Goal: Book appointment/travel/reservation

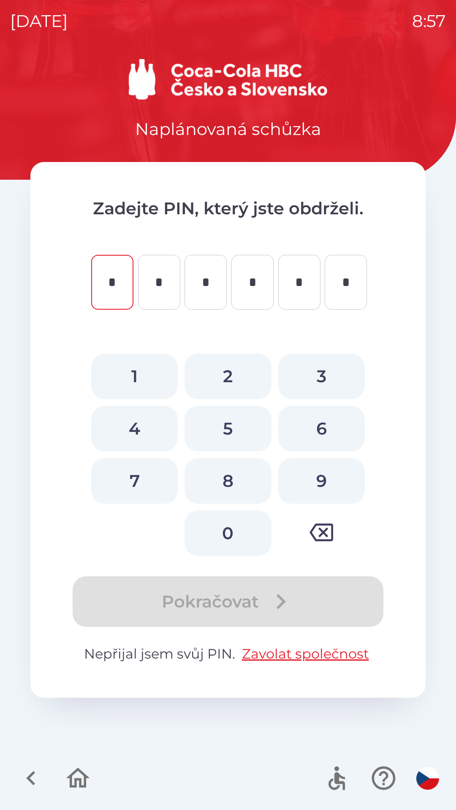
click at [138, 482] on button "7" at bounding box center [134, 481] width 87 height 46
type input "*"
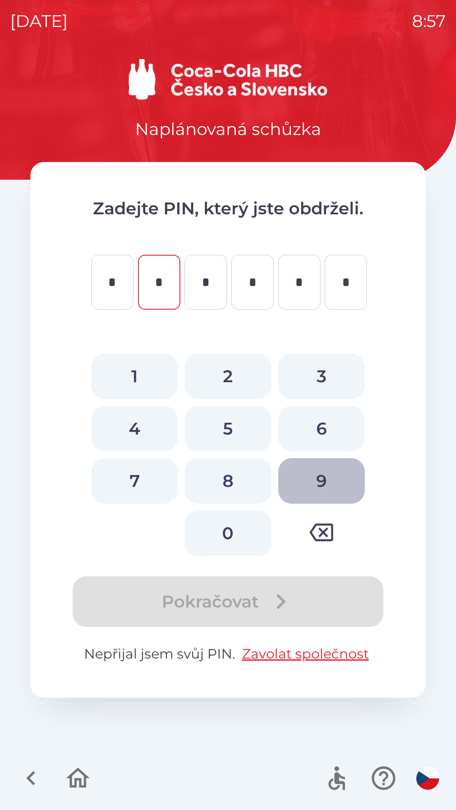
click at [316, 476] on button "9" at bounding box center [321, 481] width 87 height 46
type input "*"
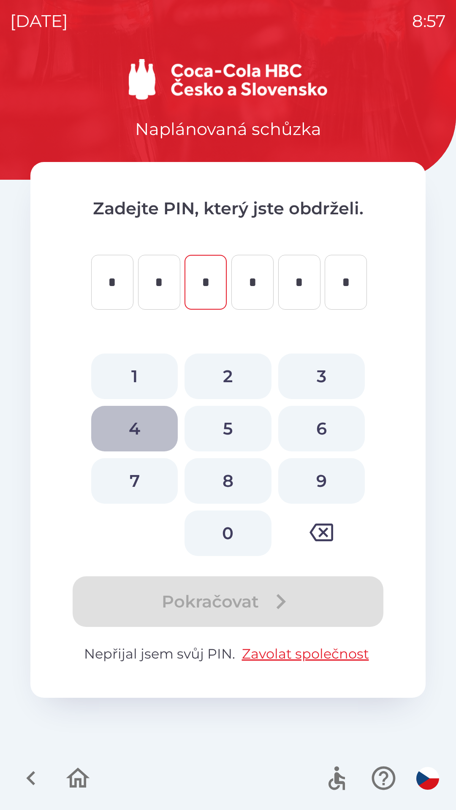
click at [137, 421] on button "4" at bounding box center [134, 429] width 87 height 46
type input "*"
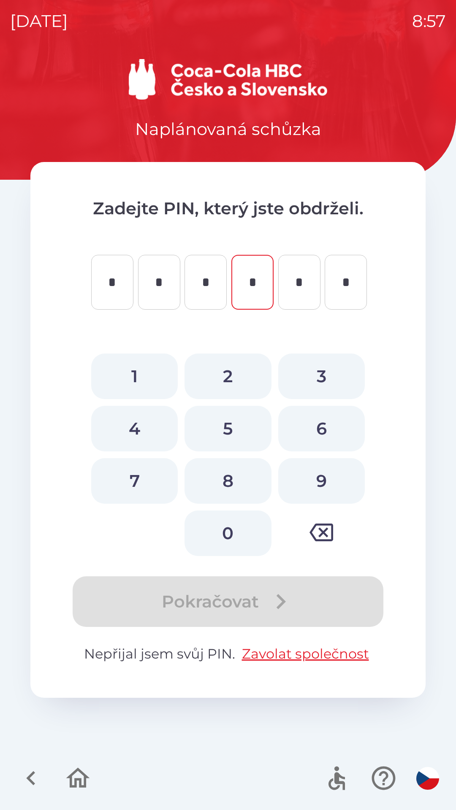
click at [138, 375] on button "1" at bounding box center [134, 377] width 87 height 46
type input "*"
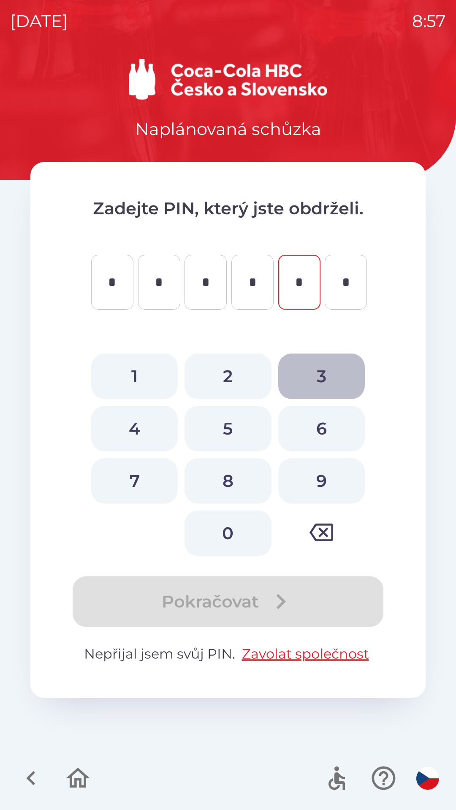
click at [314, 376] on button "3" at bounding box center [321, 377] width 87 height 46
type input "*"
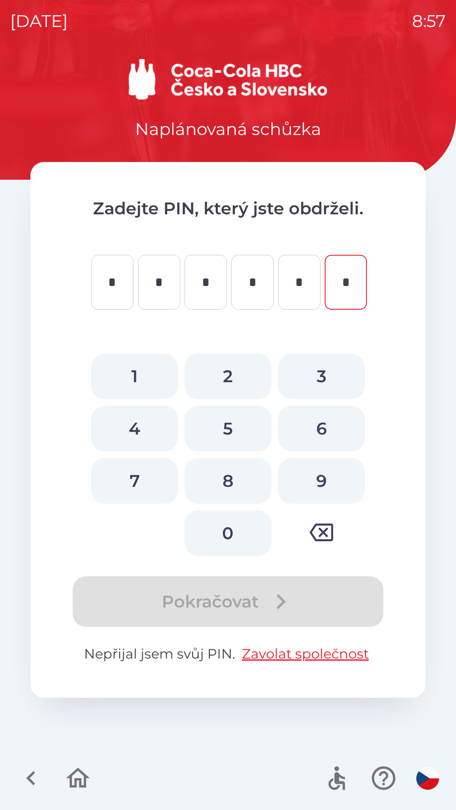
click at [323, 379] on button "3" at bounding box center [321, 377] width 87 height 46
type input "*"
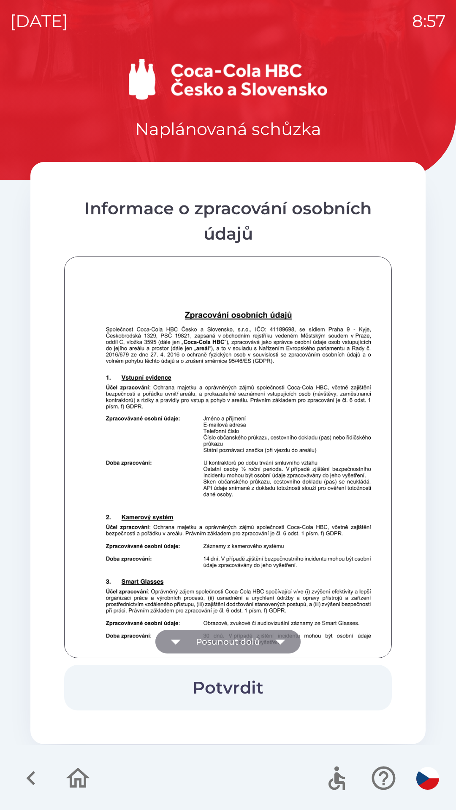
click at [281, 637] on icon "button" at bounding box center [280, 642] width 24 height 24
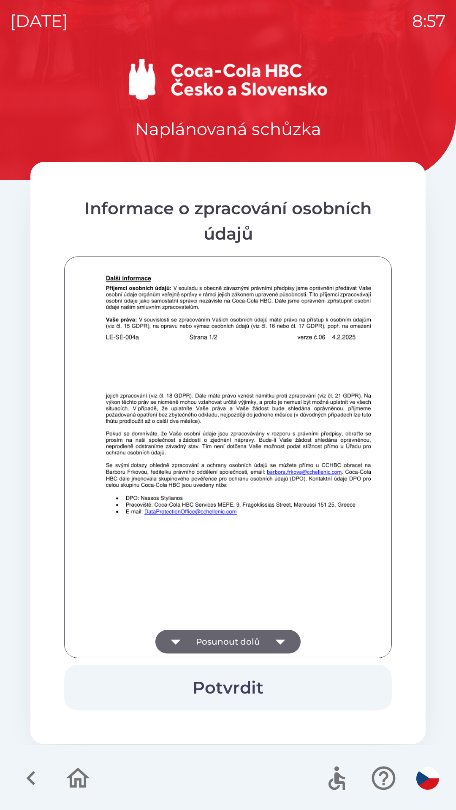
click at [281, 637] on icon "button" at bounding box center [280, 642] width 24 height 24
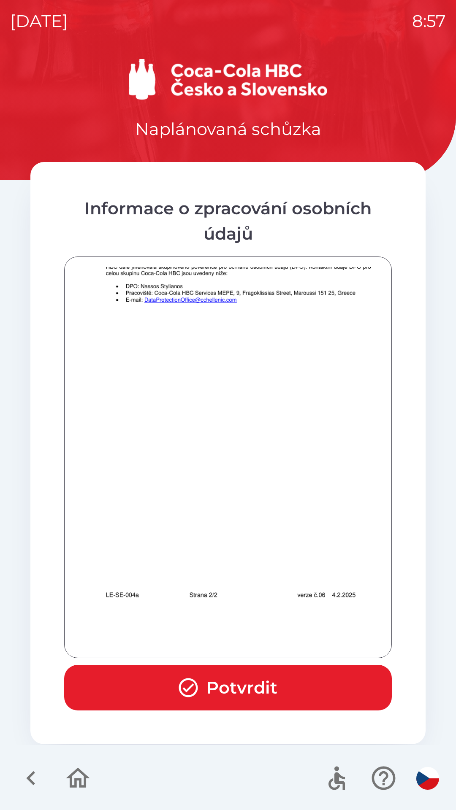
click at [282, 637] on div at bounding box center [228, 457] width 306 height 381
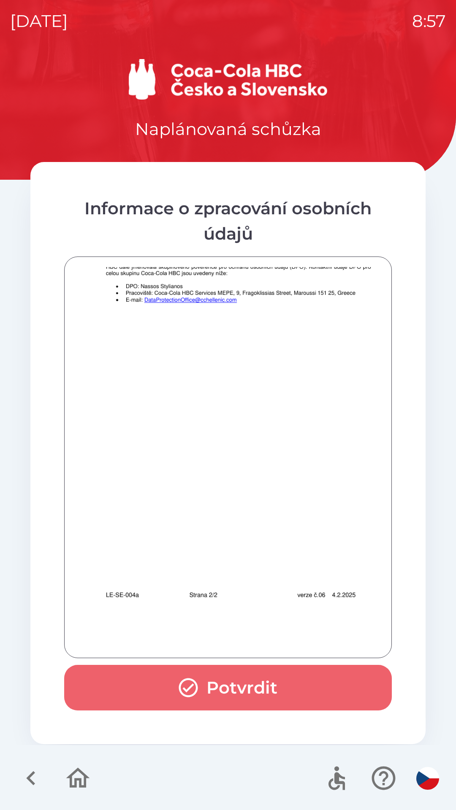
click at [257, 680] on button "Potvrdit" at bounding box center [228, 688] width 328 height 46
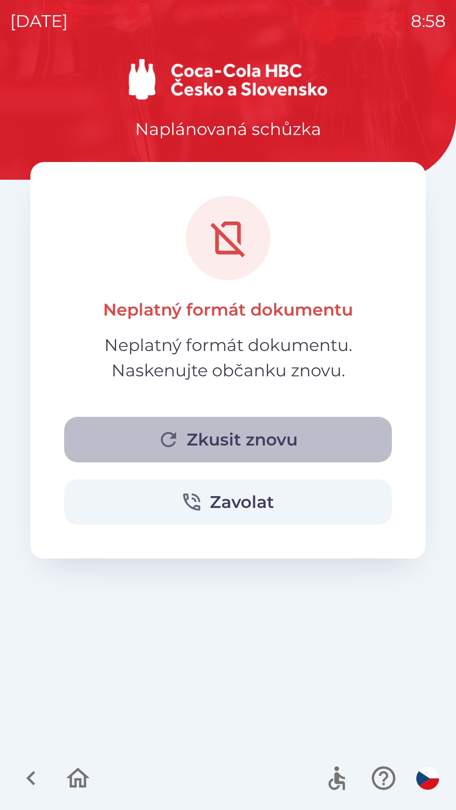
click at [237, 438] on button "Zkusit znovu" at bounding box center [228, 440] width 328 height 46
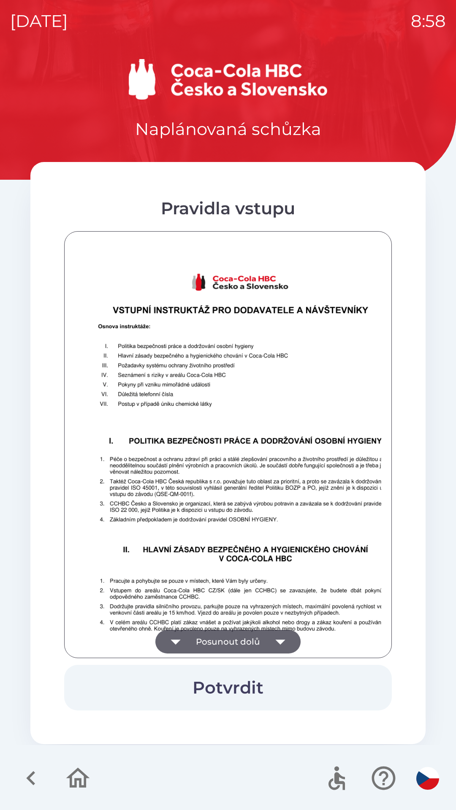
click at [236, 682] on button "Potvrdit" at bounding box center [228, 688] width 328 height 46
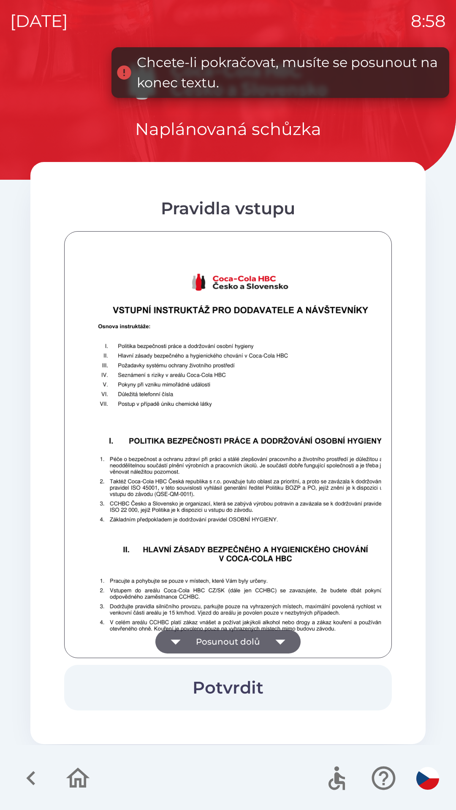
click at [282, 638] on icon "button" at bounding box center [280, 642] width 24 height 24
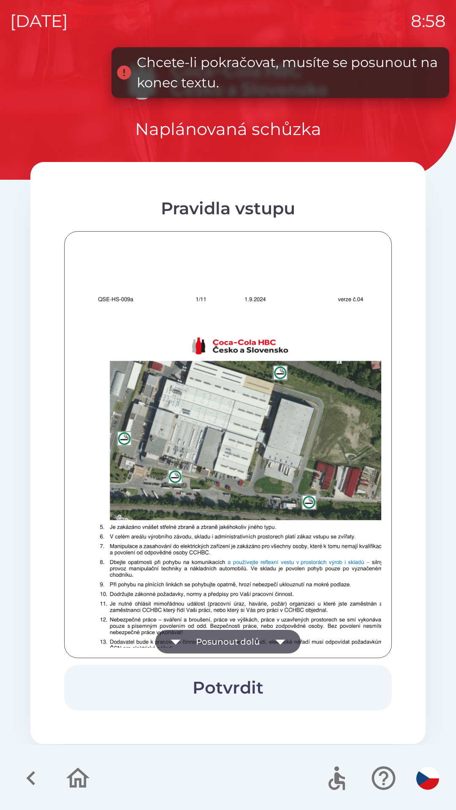
click at [279, 643] on icon "button" at bounding box center [280, 642] width 10 height 5
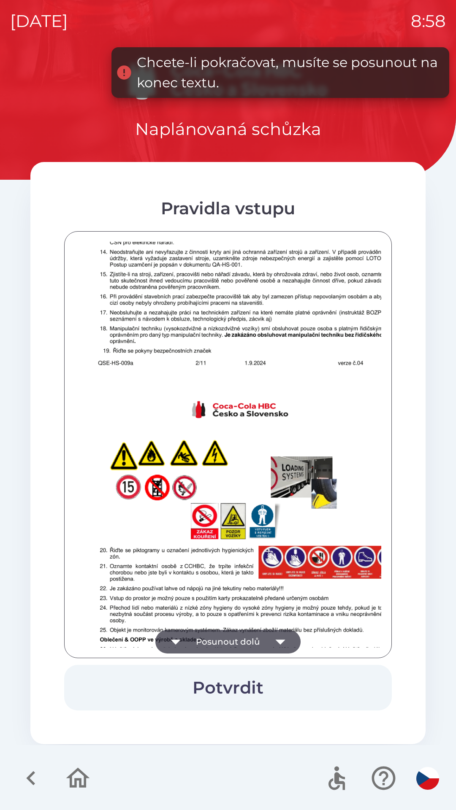
click at [280, 634] on icon "button" at bounding box center [280, 642] width 24 height 24
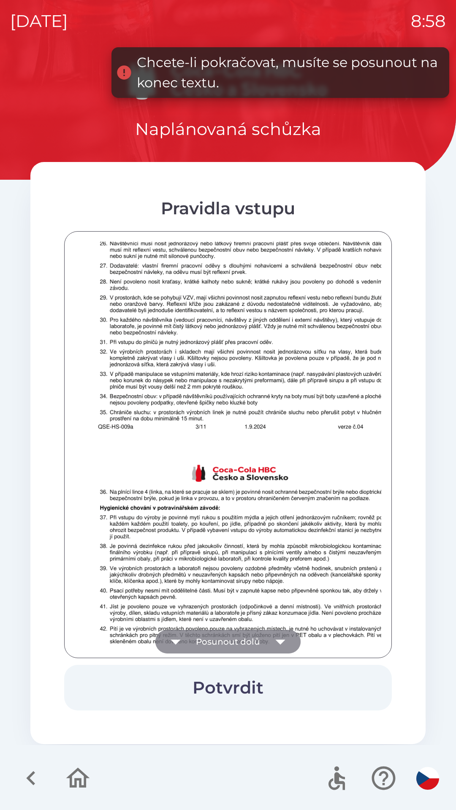
click at [282, 634] on icon "button" at bounding box center [280, 642] width 24 height 24
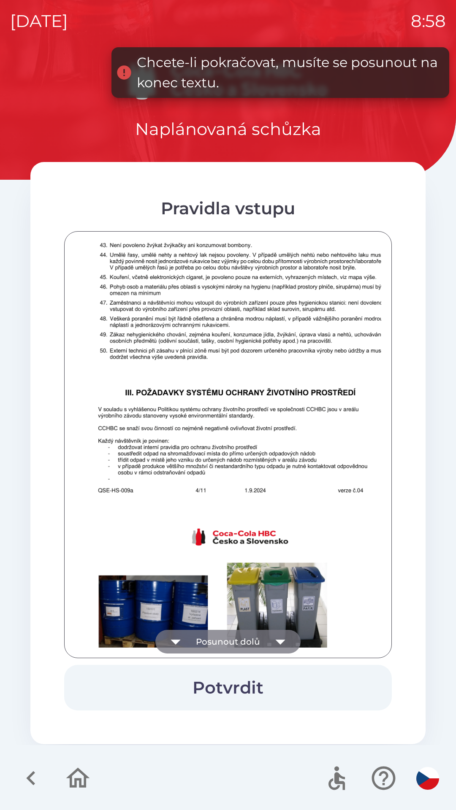
click at [288, 637] on icon "button" at bounding box center [280, 642] width 24 height 24
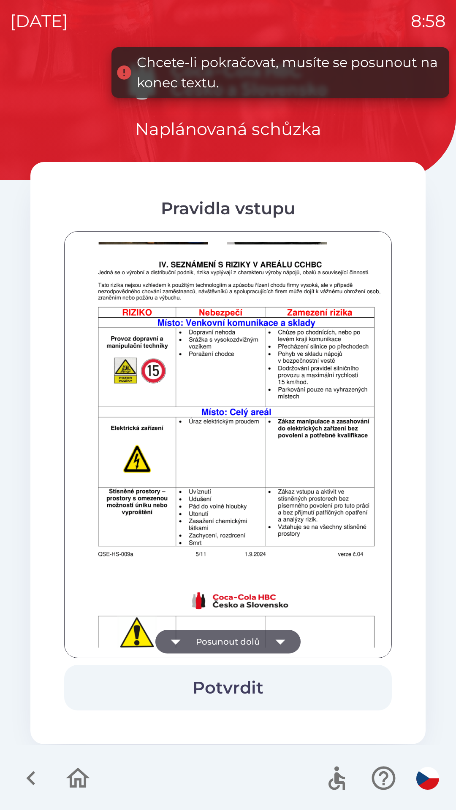
click at [283, 639] on icon "button" at bounding box center [280, 642] width 24 height 24
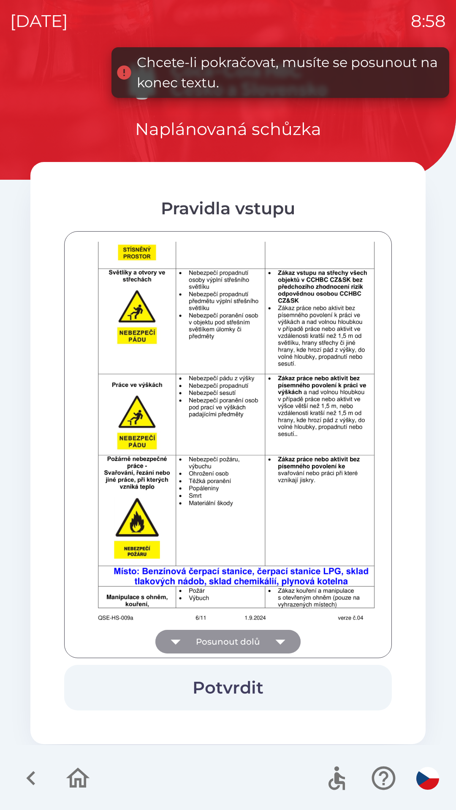
click at [282, 639] on icon "button" at bounding box center [280, 642] width 24 height 24
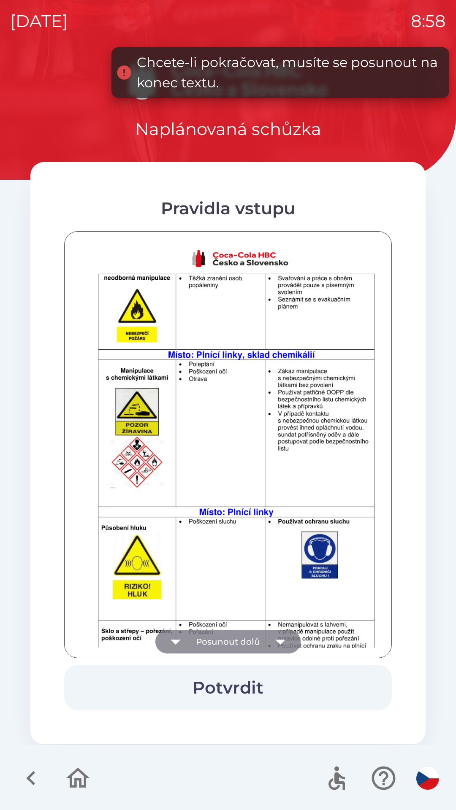
click at [282, 639] on icon "button" at bounding box center [280, 642] width 24 height 24
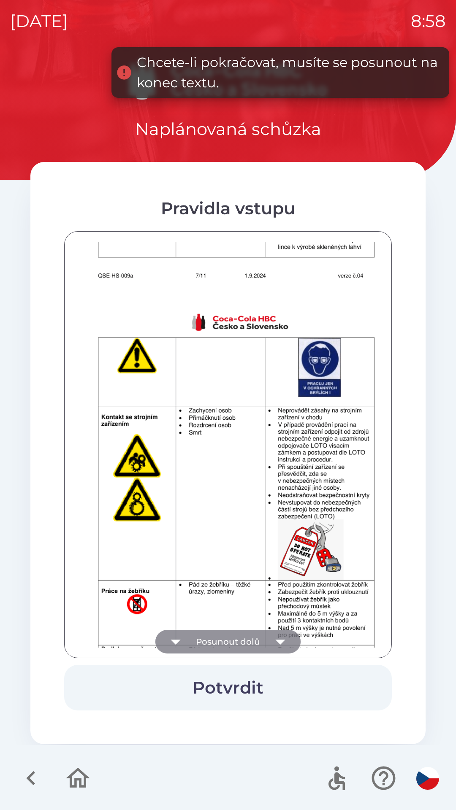
click at [282, 643] on icon "button" at bounding box center [280, 642] width 24 height 24
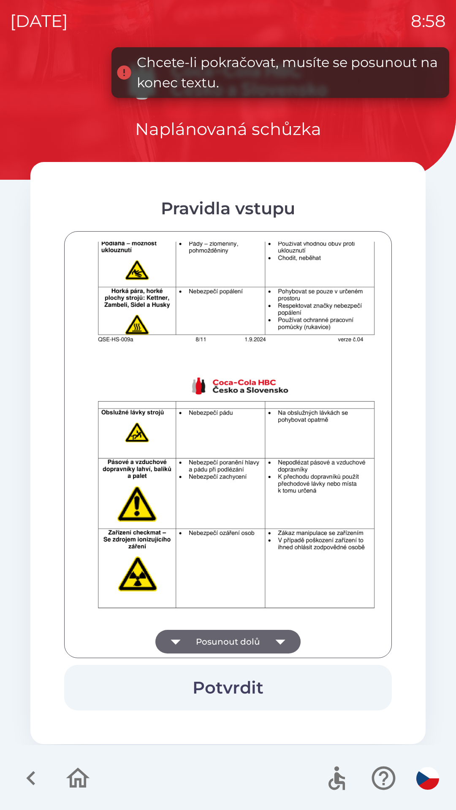
click at [281, 635] on icon "button" at bounding box center [280, 642] width 24 height 24
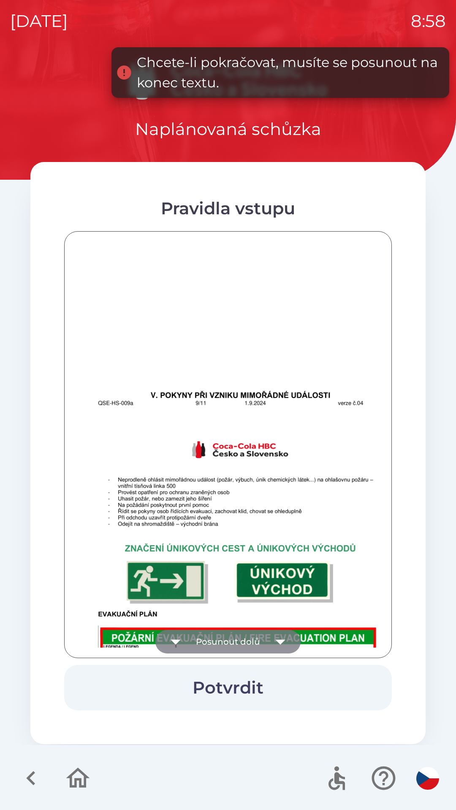
click at [274, 638] on icon "button" at bounding box center [280, 642] width 24 height 24
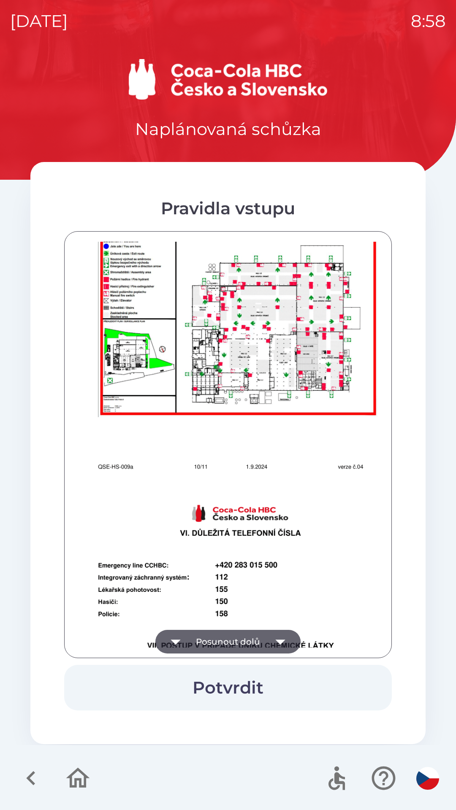
click at [279, 635] on icon "button" at bounding box center [280, 642] width 24 height 24
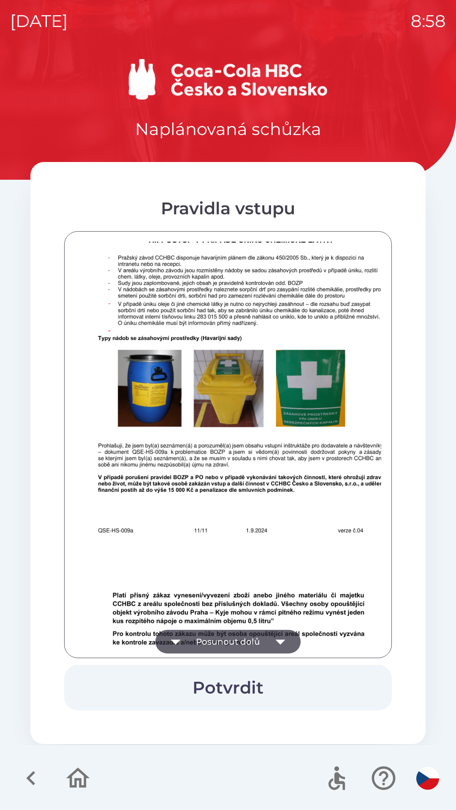
click at [275, 643] on icon "button" at bounding box center [280, 642] width 24 height 24
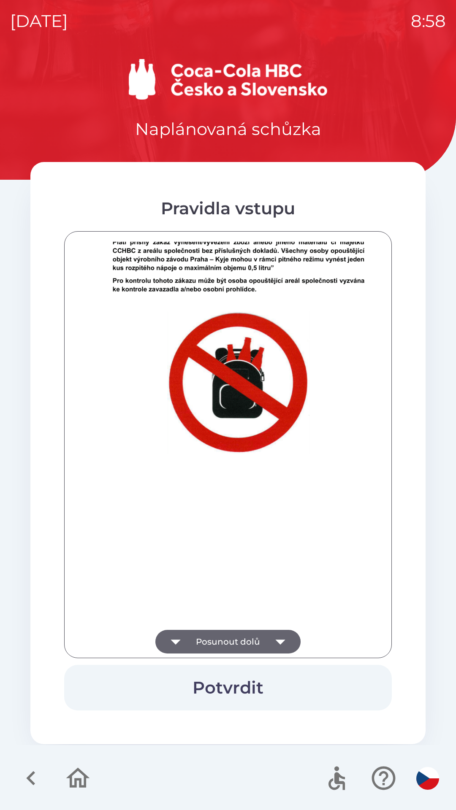
click at [275, 637] on div at bounding box center [228, 445] width 306 height 406
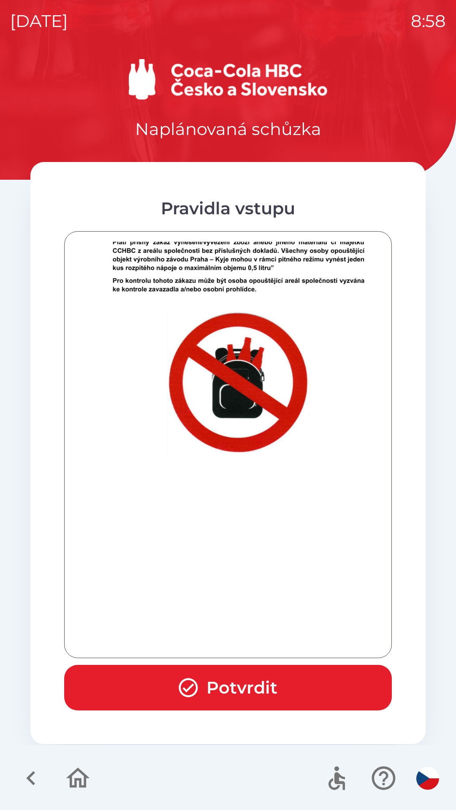
click at [279, 637] on div at bounding box center [228, 445] width 306 height 406
click at [281, 639] on div at bounding box center [228, 445] width 306 height 406
click at [255, 686] on button "Potvrdit" at bounding box center [228, 688] width 328 height 46
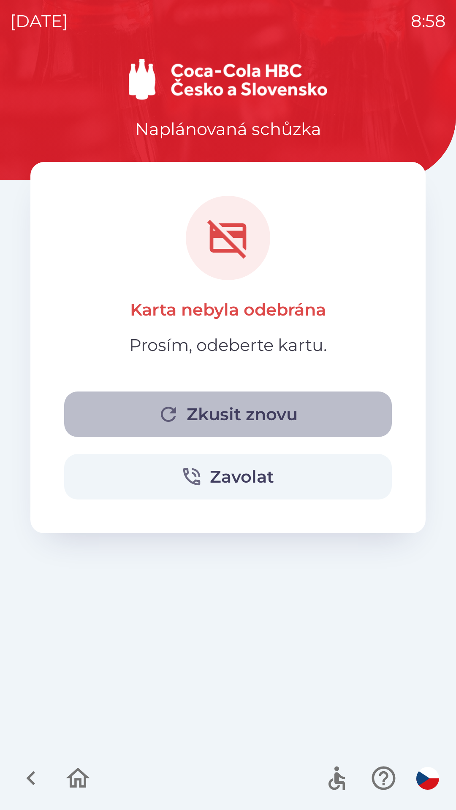
click at [245, 412] on button "Zkusit znovu" at bounding box center [228, 415] width 328 height 46
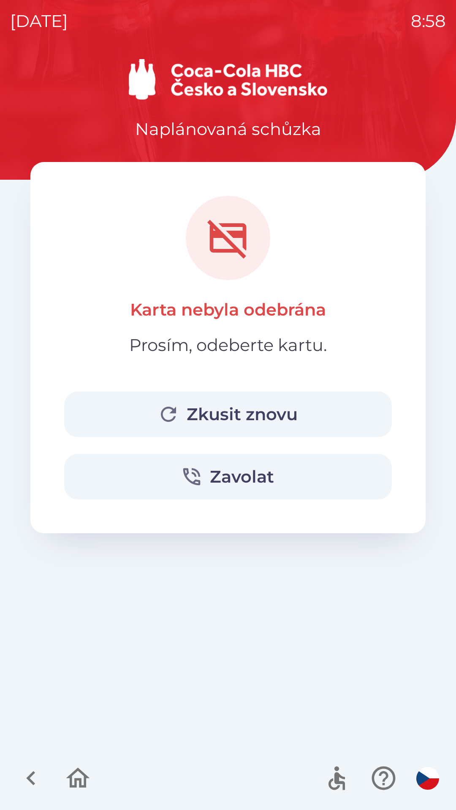
click at [210, 405] on button "Zkusit znovu" at bounding box center [228, 415] width 328 height 46
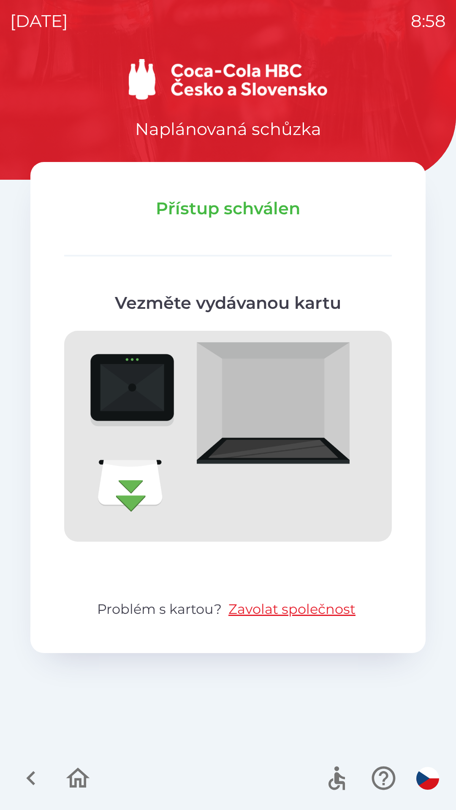
click at [119, 484] on img at bounding box center [228, 436] width 328 height 211
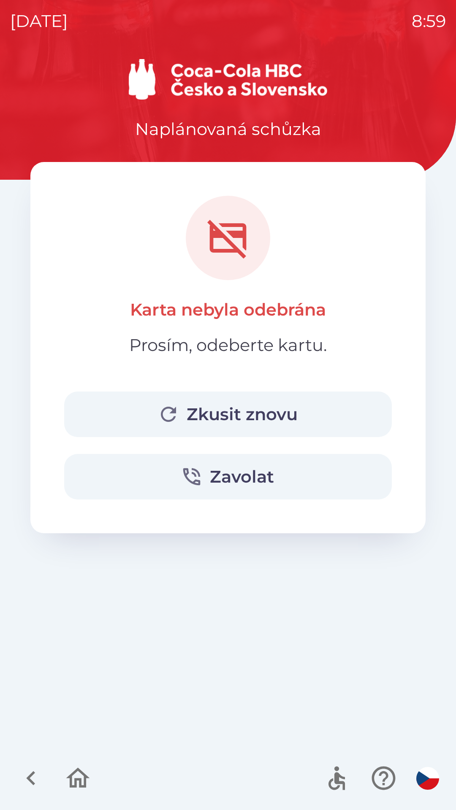
click at [33, 781] on icon "button" at bounding box center [31, 778] width 28 height 28
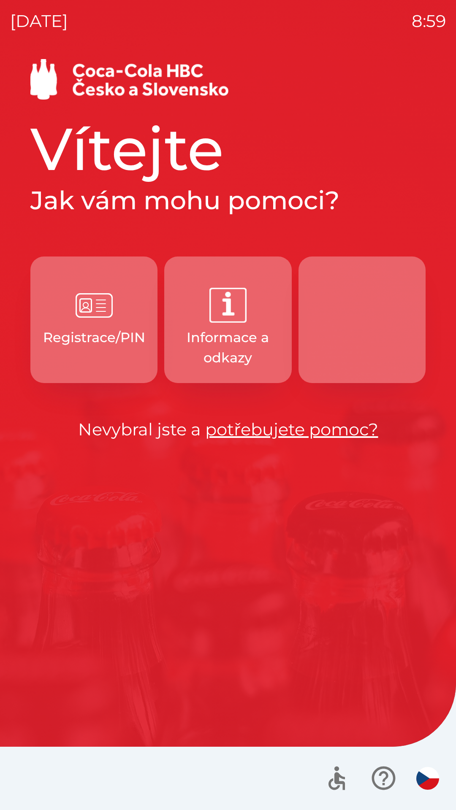
click at [95, 332] on p "Registrace/PIN" at bounding box center [94, 338] width 102 height 20
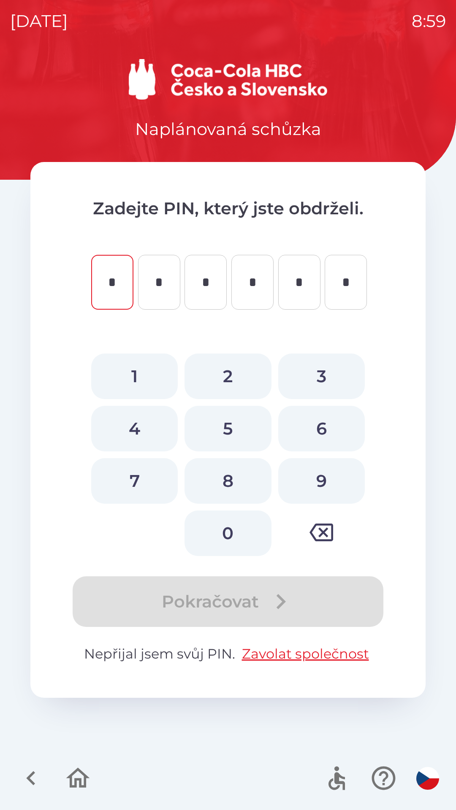
click at [143, 474] on button "7" at bounding box center [134, 481] width 87 height 46
type input "*"
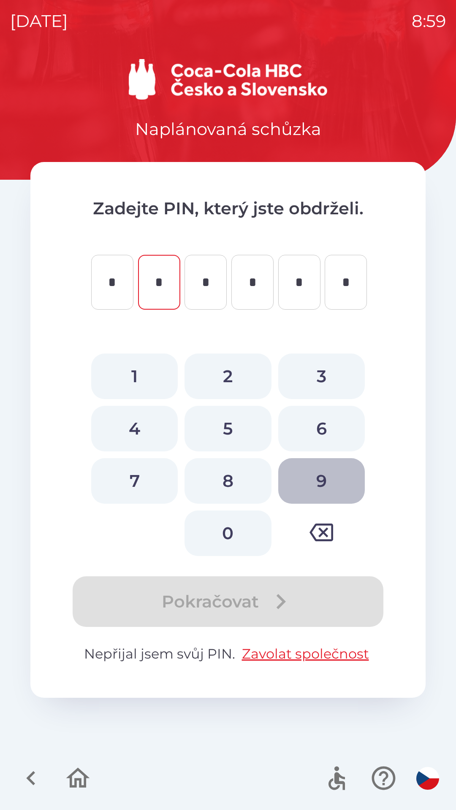
click at [319, 471] on button "9" at bounding box center [321, 481] width 87 height 46
type input "*"
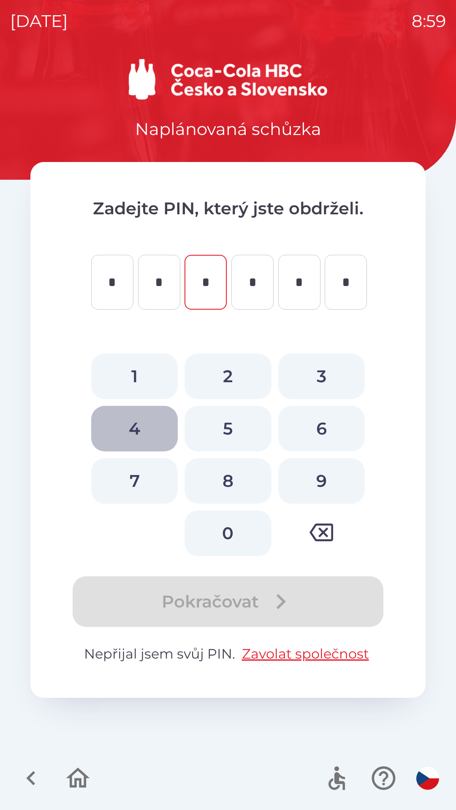
click at [143, 422] on button "4" at bounding box center [134, 429] width 87 height 46
type input "*"
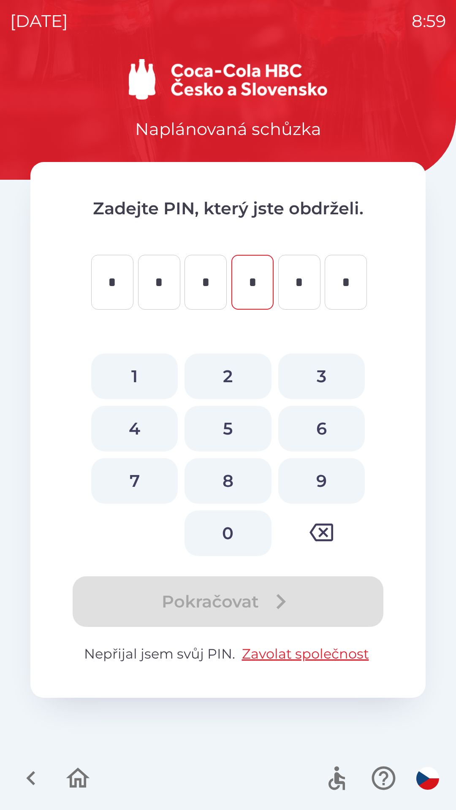
click at [145, 367] on button "1" at bounding box center [134, 377] width 87 height 46
type input "*"
click at [323, 371] on button "3" at bounding box center [321, 377] width 87 height 46
type input "*"
click at [322, 373] on button "3" at bounding box center [321, 377] width 87 height 46
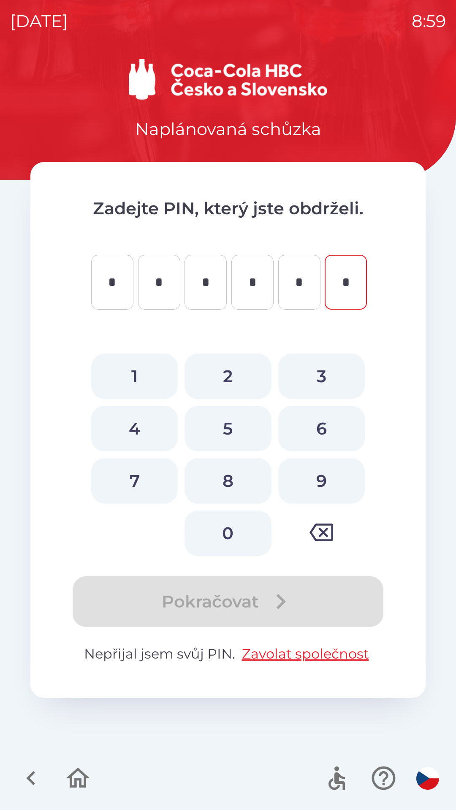
type input "*"
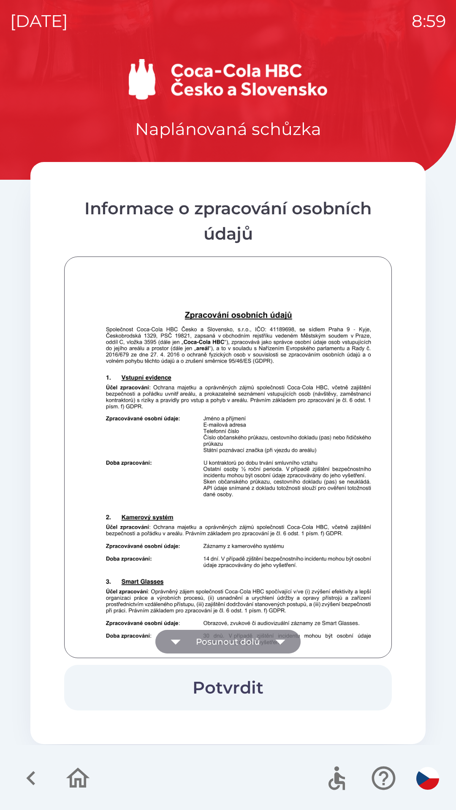
click at [275, 638] on icon "button" at bounding box center [280, 642] width 24 height 24
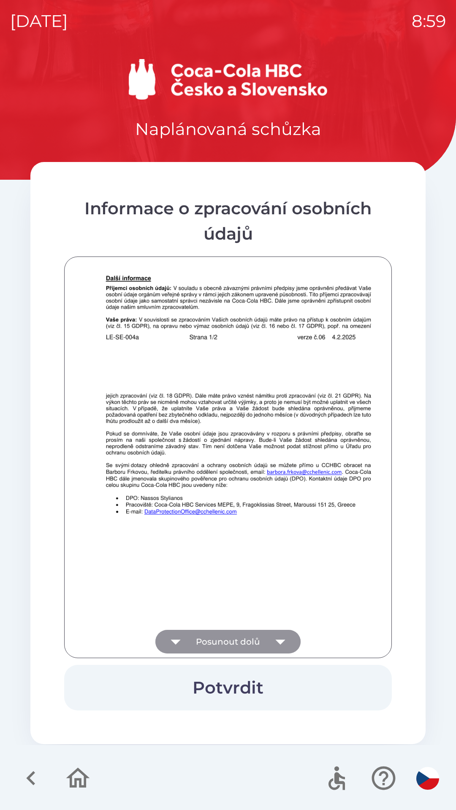
click at [283, 639] on icon "button" at bounding box center [280, 642] width 24 height 24
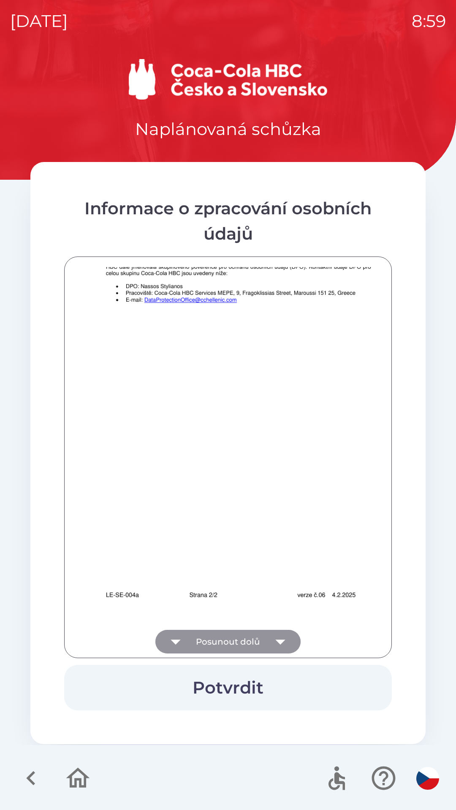
click at [280, 639] on div at bounding box center [228, 457] width 306 height 381
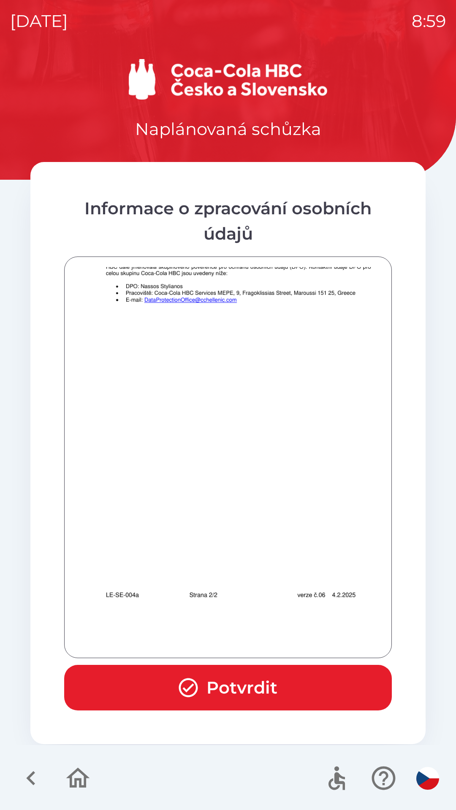
click at [280, 637] on div at bounding box center [228, 457] width 306 height 381
click at [280, 635] on div at bounding box center [228, 457] width 306 height 381
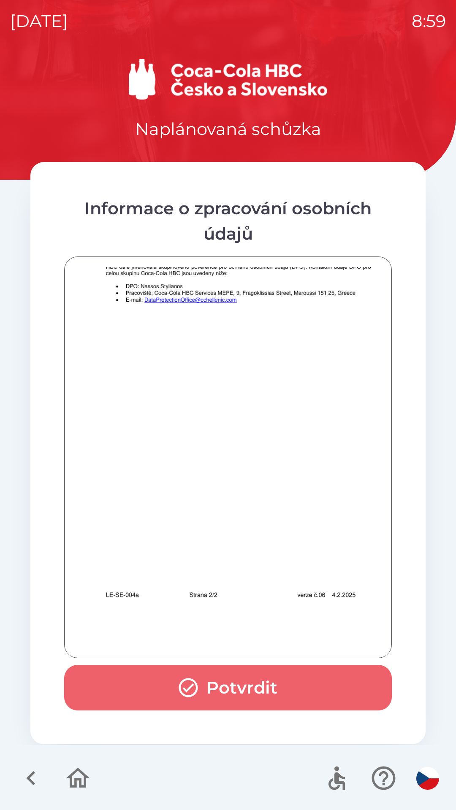
click at [239, 683] on button "Potvrdit" at bounding box center [228, 688] width 328 height 46
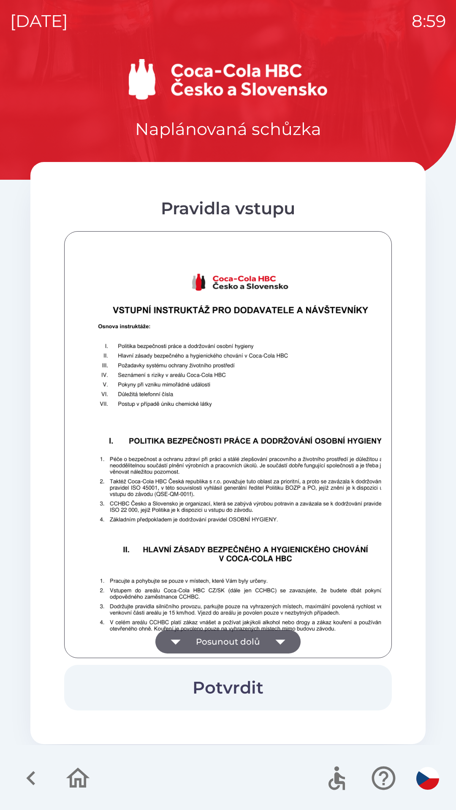
click at [245, 689] on button "Potvrdit" at bounding box center [228, 688] width 328 height 46
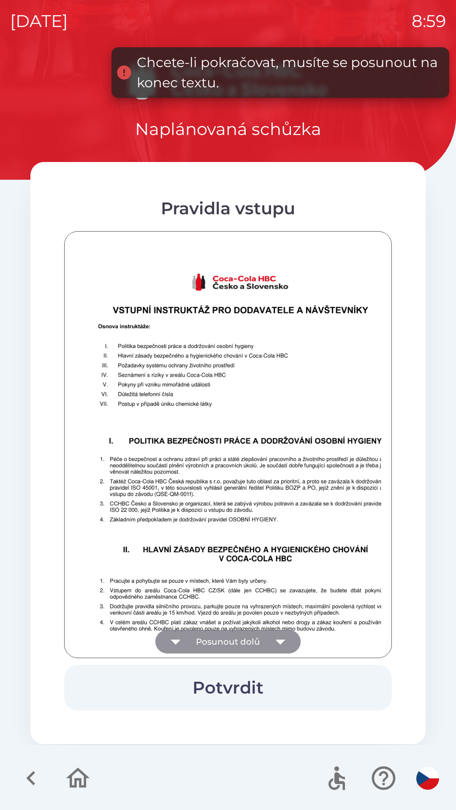
click at [291, 633] on icon "button" at bounding box center [280, 642] width 24 height 24
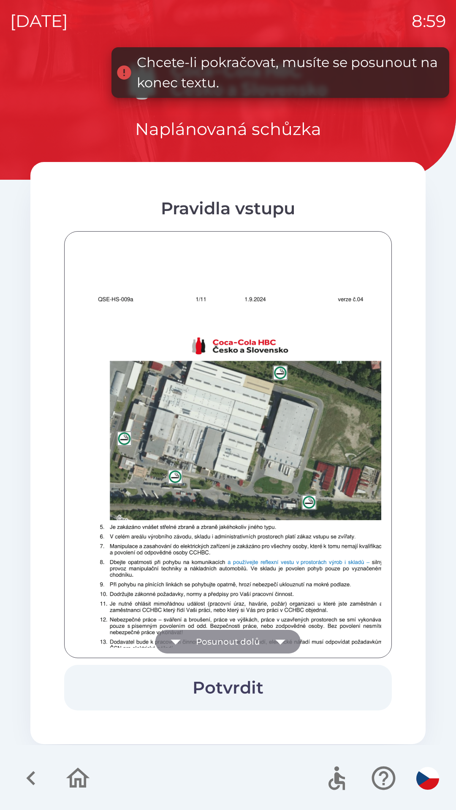
click at [282, 639] on icon "button" at bounding box center [280, 642] width 24 height 24
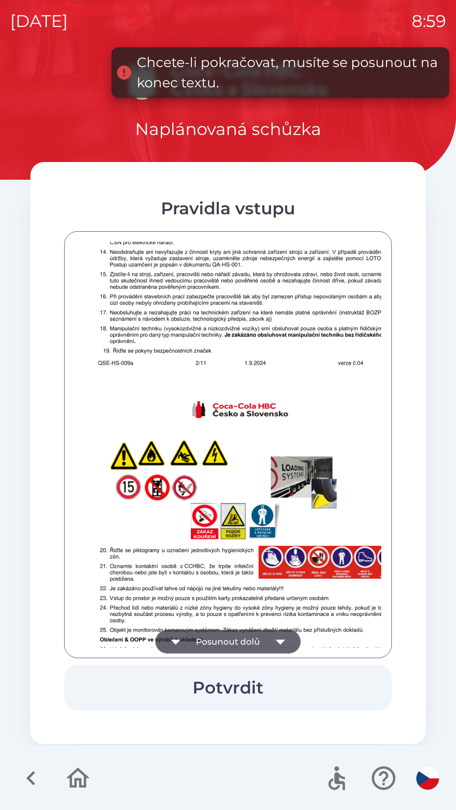
click at [282, 635] on icon "button" at bounding box center [280, 642] width 24 height 24
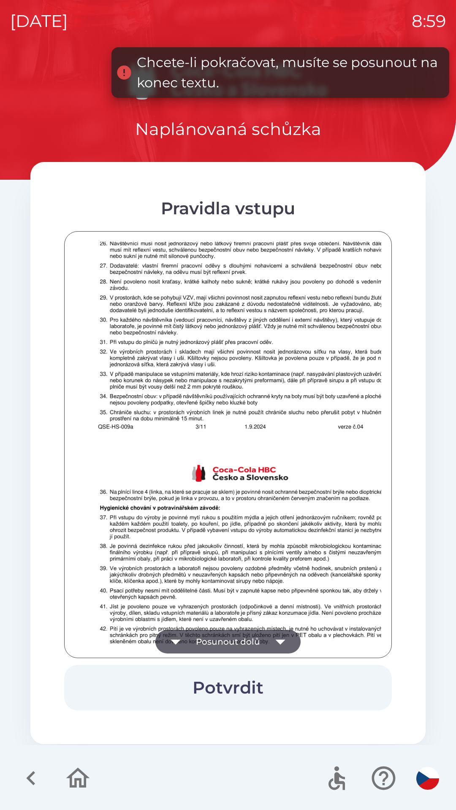
click at [279, 635] on icon "button" at bounding box center [280, 642] width 24 height 24
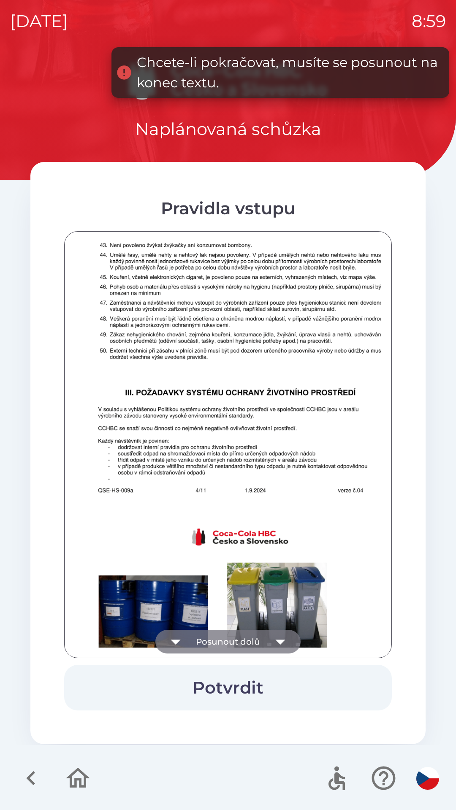
click at [280, 634] on icon "button" at bounding box center [280, 642] width 24 height 24
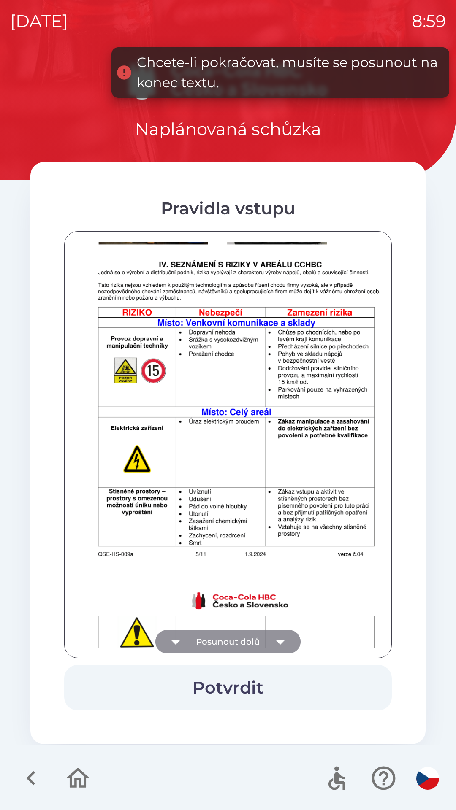
click at [281, 636] on icon "button" at bounding box center [280, 642] width 24 height 24
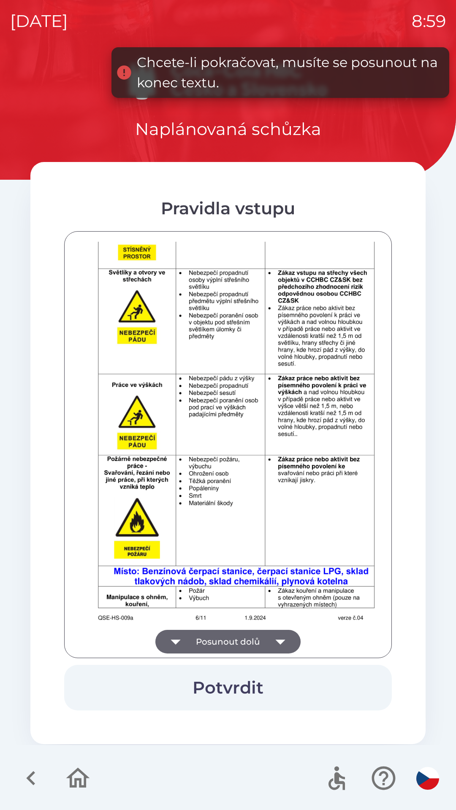
click at [282, 635] on icon "button" at bounding box center [280, 642] width 24 height 24
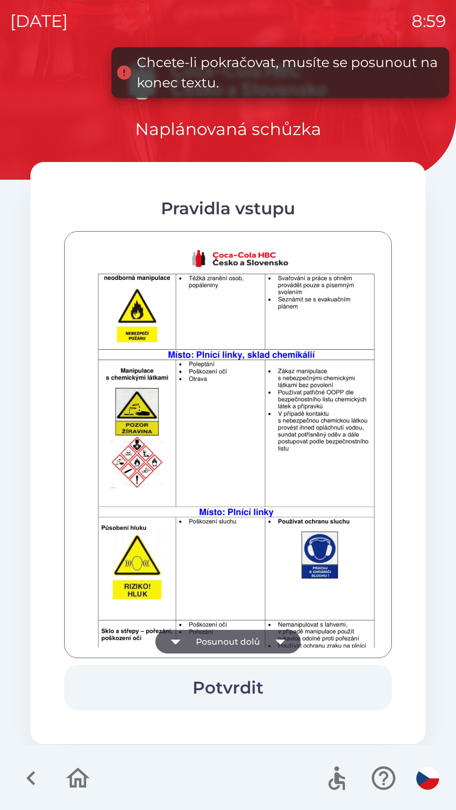
click at [282, 634] on icon "button" at bounding box center [280, 642] width 24 height 24
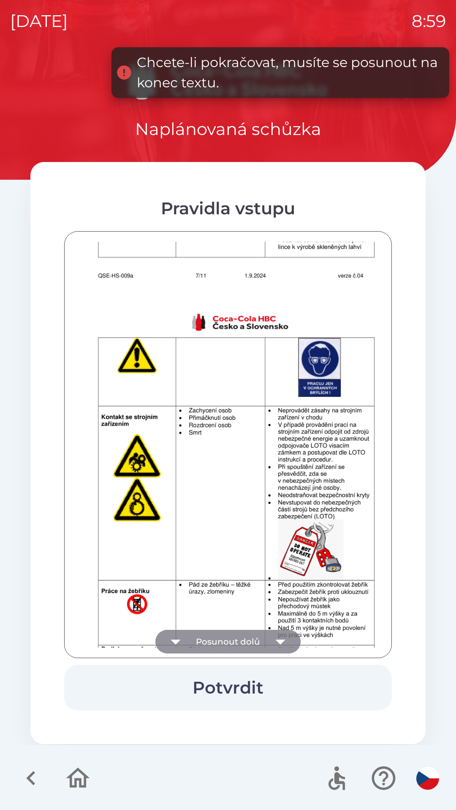
click at [280, 635] on icon "button" at bounding box center [280, 642] width 24 height 24
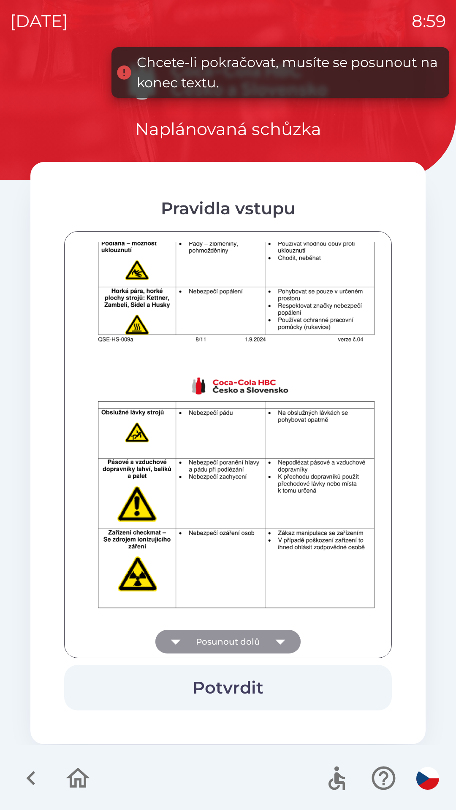
click at [281, 635] on icon "button" at bounding box center [280, 642] width 24 height 24
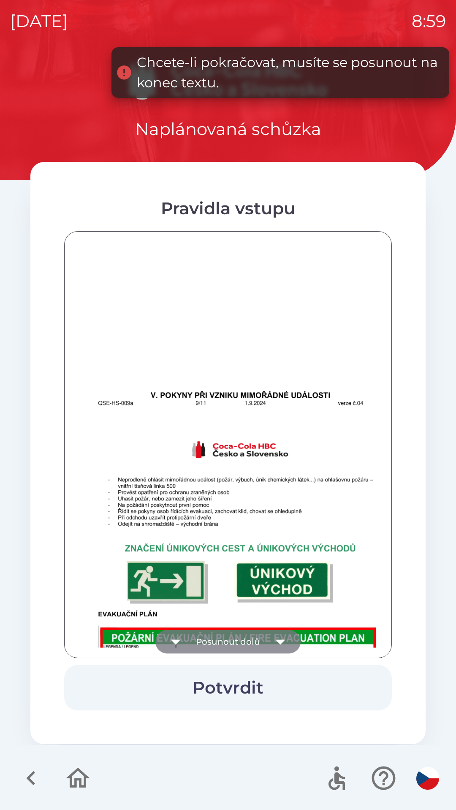
click at [282, 631] on icon "button" at bounding box center [280, 642] width 24 height 24
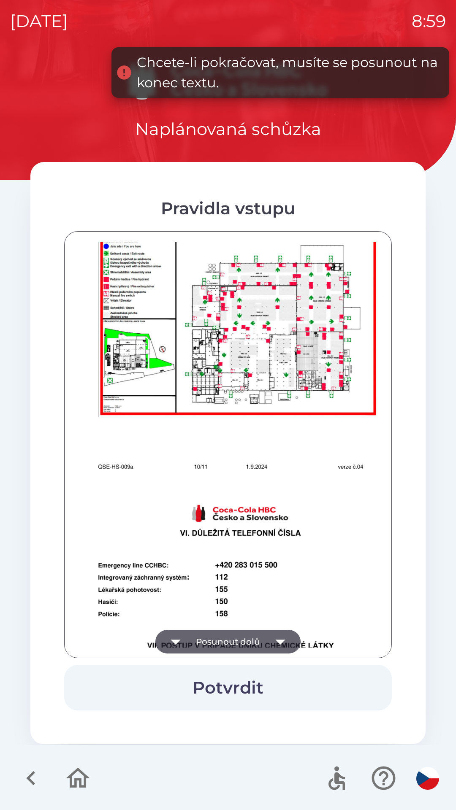
click at [280, 633] on icon "button" at bounding box center [280, 642] width 24 height 24
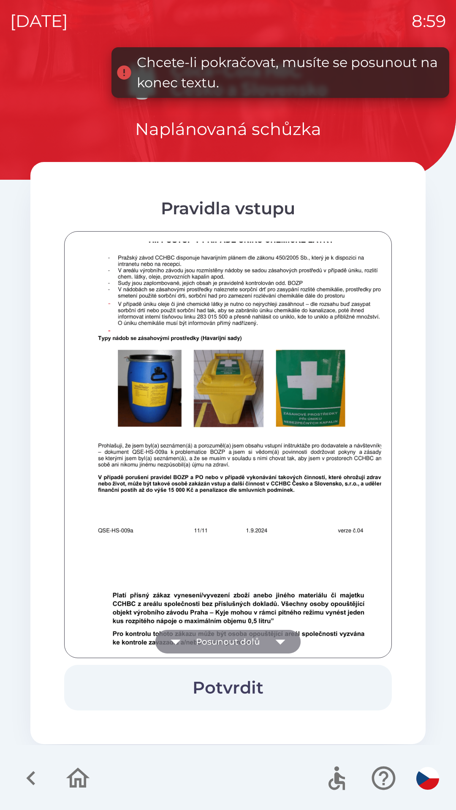
click at [284, 637] on icon "button" at bounding box center [280, 642] width 24 height 24
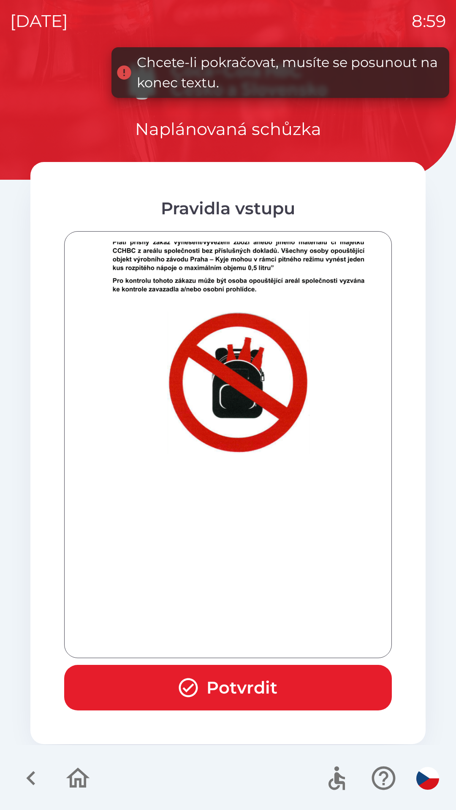
click at [284, 631] on div at bounding box center [228, 445] width 306 height 406
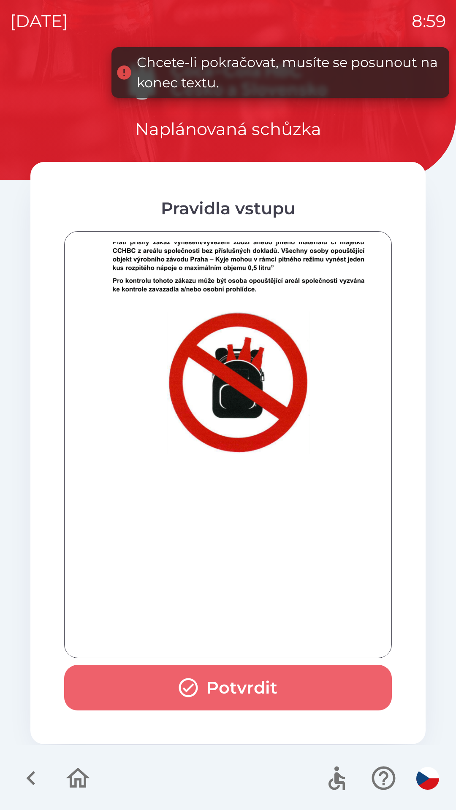
click at [257, 688] on button "Potvrdit" at bounding box center [228, 688] width 328 height 46
